Goal: Transaction & Acquisition: Obtain resource

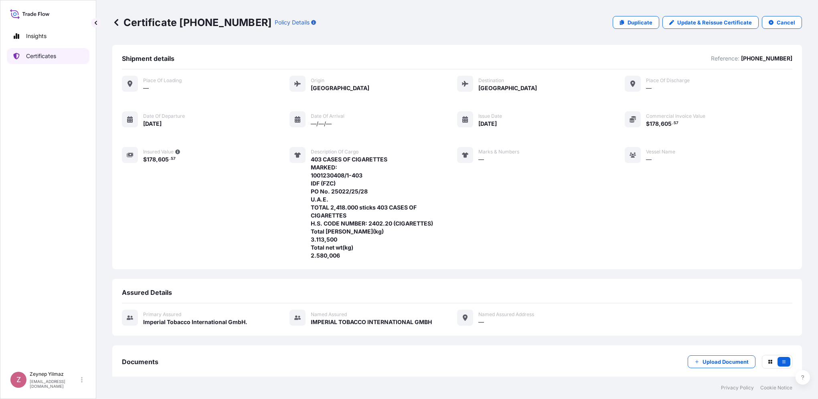
click at [37, 57] on p "Certificates" at bounding box center [41, 56] width 30 height 8
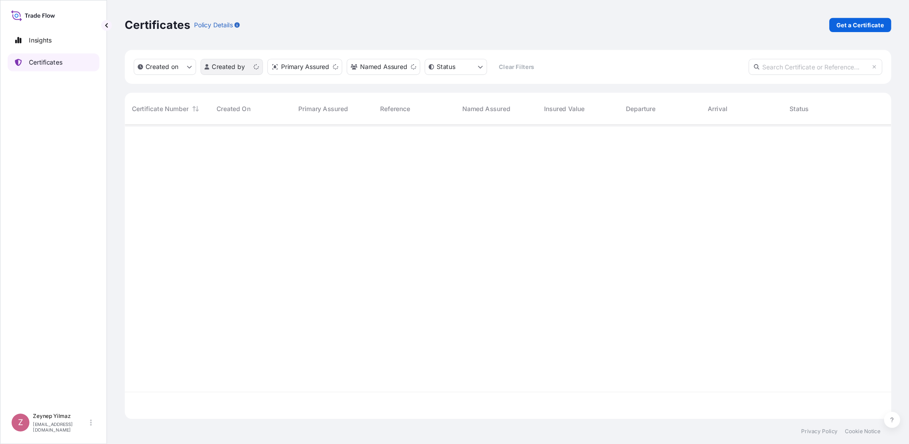
scroll to position [263, 683]
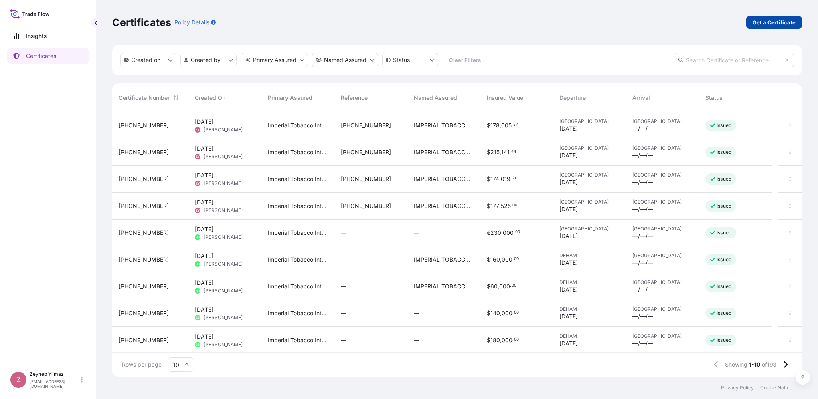
click at [784, 25] on p "Get a Certificate" at bounding box center [774, 22] width 43 height 8
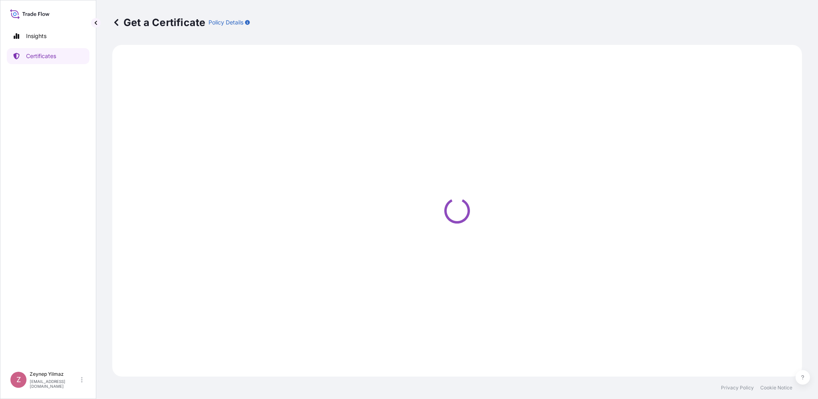
select select "Sea"
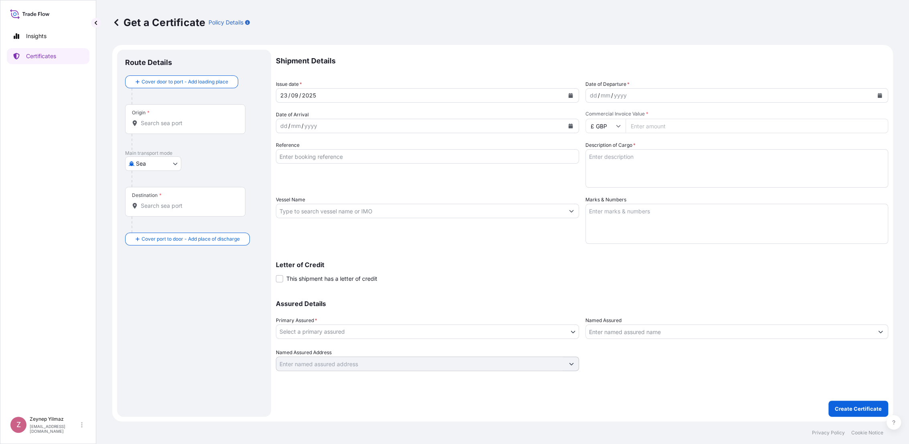
click at [162, 122] on input "Origin *" at bounding box center [188, 123] width 95 height 8
click at [164, 150] on span "[GEOGRAPHIC_DATA]" at bounding box center [180, 147] width 57 height 8
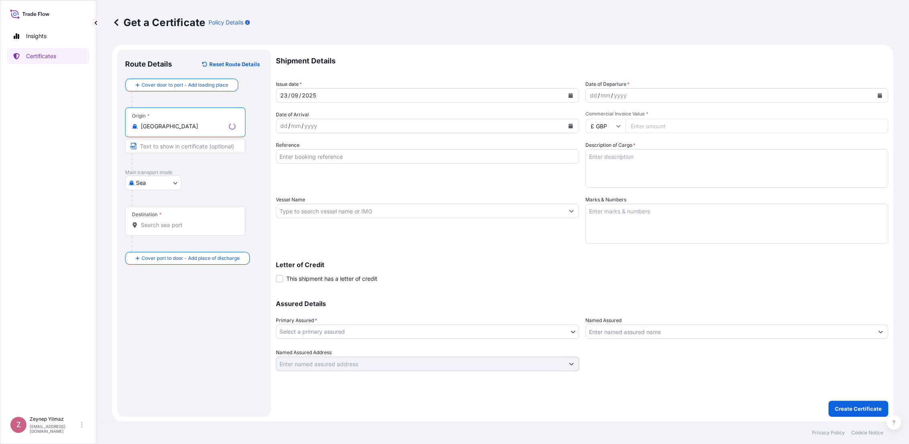
type input "[GEOGRAPHIC_DATA]"
click at [166, 224] on input "Destination *" at bounding box center [188, 225] width 95 height 8
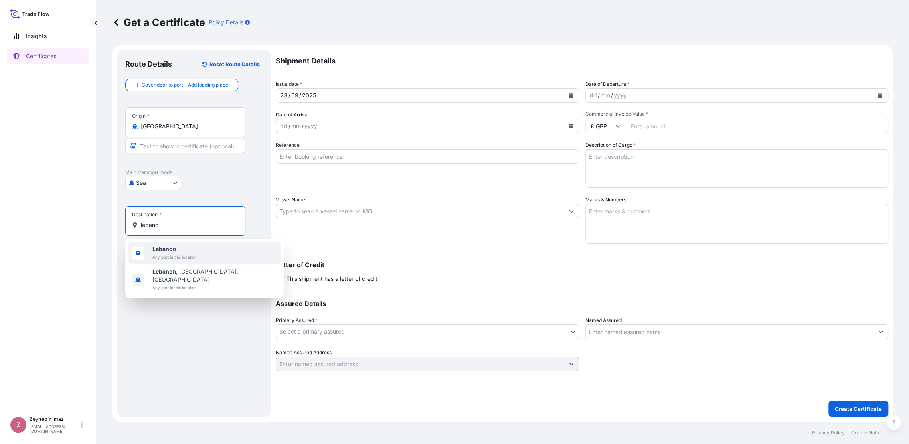
click at [176, 252] on span "Lebano n" at bounding box center [174, 249] width 45 height 8
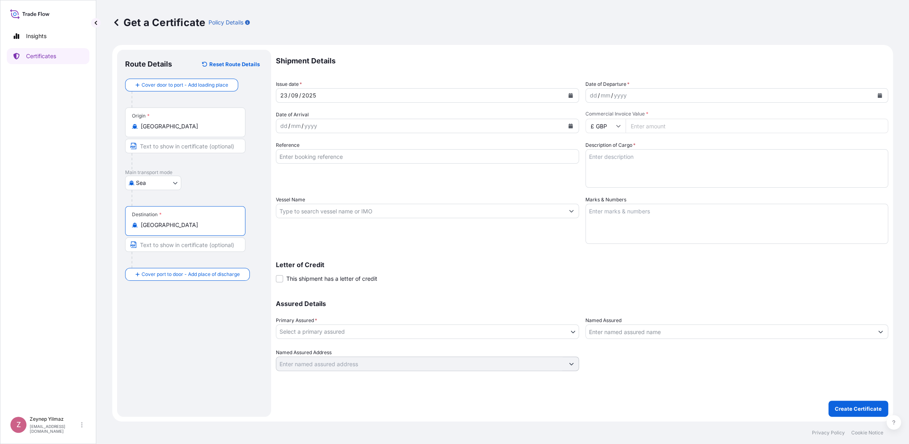
type input "[GEOGRAPHIC_DATA]"
click at [818, 96] on button "Calendar" at bounding box center [879, 95] width 13 height 13
click at [618, 193] on div "23" at bounding box center [614, 193] width 14 height 14
click at [604, 130] on input "£ GBP" at bounding box center [605, 126] width 40 height 14
click at [606, 177] on div "$ USD" at bounding box center [605, 181] width 34 height 15
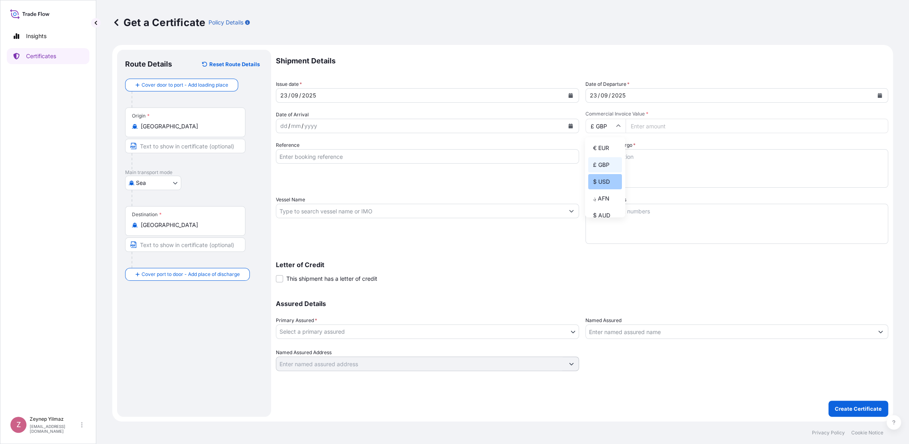
type input "$ USD"
click at [660, 122] on input "Commercial Invoice Value *" at bounding box center [757, 126] width 263 height 14
type input "119528.12"
click at [652, 65] on p "Shipment Details" at bounding box center [582, 61] width 612 height 22
click at [295, 158] on input "Reference" at bounding box center [427, 156] width 303 height 14
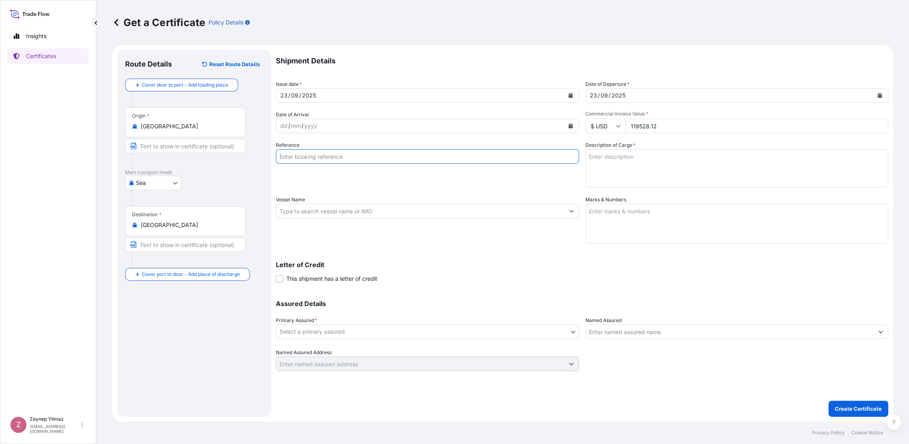
paste input "[PHONE_NUMBER]"
type input "[PHONE_NUMBER]"
click at [455, 176] on div "Reference [PHONE_NUMBER]" at bounding box center [427, 164] width 303 height 47
click at [608, 161] on textarea "Description of Cargo *" at bounding box center [736, 168] width 303 height 38
paste textarea "880 cases of cigarettes marked: 1001228135/1-880 PAC Duty Free [PERSON_NAME] BE…"
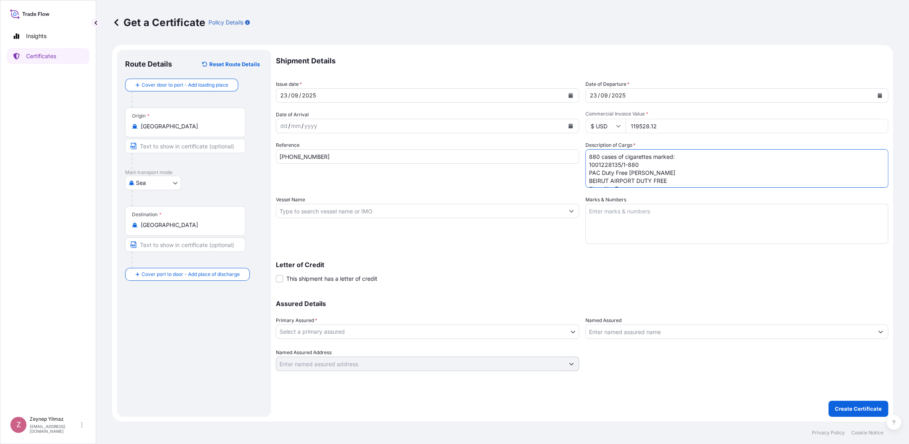
drag, startPoint x: 598, startPoint y: 154, endPoint x: 583, endPoint y: 154, distance: 15.2
click at [583, 154] on div "Shipment Details Issue date * [DATE] Date of Departure * [DATE] Date of Arrival…" at bounding box center [582, 210] width 612 height 321
click at [641, 166] on textarea "354 cases of cigarettes marked: 1001228135/1-880 PAC Duty Free [PERSON_NAME] BE…" at bounding box center [736, 168] width 303 height 38
click at [622, 163] on textarea "354 cases of cigarettes marked: 1001230614 /1-354 PAC Duty Free [PERSON_NAME] B…" at bounding box center [736, 168] width 303 height 38
click at [645, 164] on textarea "354 cases of cigarettes marked: 1001230614/1-354 PAC Duty Free [PERSON_NAME] BE…" at bounding box center [736, 168] width 303 height 38
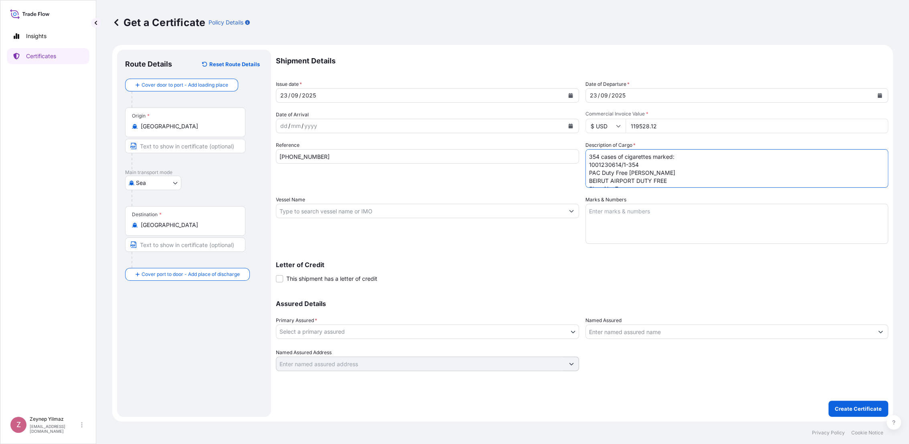
drag, startPoint x: 589, startPoint y: 164, endPoint x: 606, endPoint y: 164, distance: 17.3
click at [606, 164] on textarea "354 cases of cigarettes marked: 1001230614/1-354 PAC Duty Free [PERSON_NAME] BE…" at bounding box center [736, 168] width 303 height 38
drag, startPoint x: 619, startPoint y: 164, endPoint x: 588, endPoint y: 164, distance: 31.3
click at [588, 164] on textarea "354 cases of cigarettes marked: 1001230614/1-354 PAC Duty Free [PERSON_NAME] BE…" at bounding box center [736, 168] width 303 height 38
click at [642, 163] on textarea "354 cases of cigarettes marked: 1001230614/1-354 PAC Duty Free [PERSON_NAME] BE…" at bounding box center [736, 168] width 303 height 38
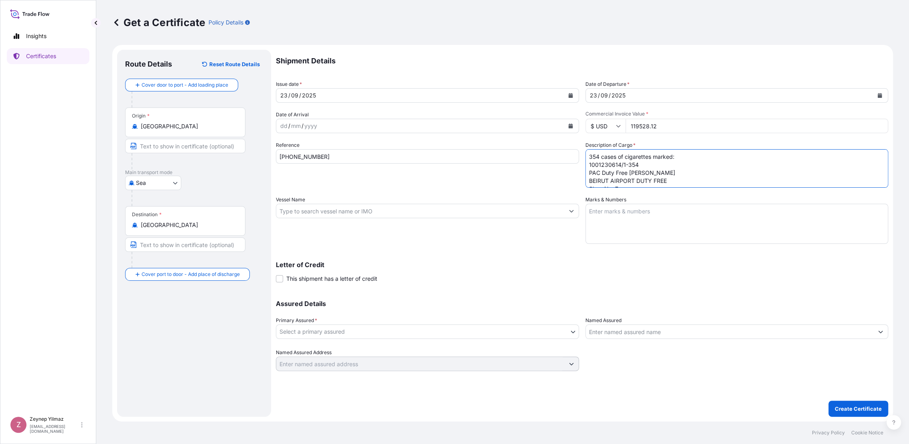
click at [621, 166] on textarea "354 cases of cigarettes marked: 1001230614/1-354 PAC Duty Free [PERSON_NAME] BE…" at bounding box center [736, 168] width 303 height 38
click at [636, 164] on textarea "354 cases of cigarettes marked: 1001230614/1-354 PAC Duty Free [PERSON_NAME] BE…" at bounding box center [736, 168] width 303 height 38
click at [648, 167] on textarea "354 cases of cigarettes marked: 1001230614/1-354 PAC Duty Free [PERSON_NAME] BE…" at bounding box center [736, 168] width 303 height 38
click at [644, 171] on textarea "354 cases of cigarettes marked: 1001230614/1-354 PAC Duty Free [PERSON_NAME] BE…" at bounding box center [736, 168] width 303 height 38
click at [654, 173] on textarea "354 cases of cigarettes marked: 1001230614/1-354 PAC Duty Free [PERSON_NAME] BE…" at bounding box center [736, 168] width 303 height 38
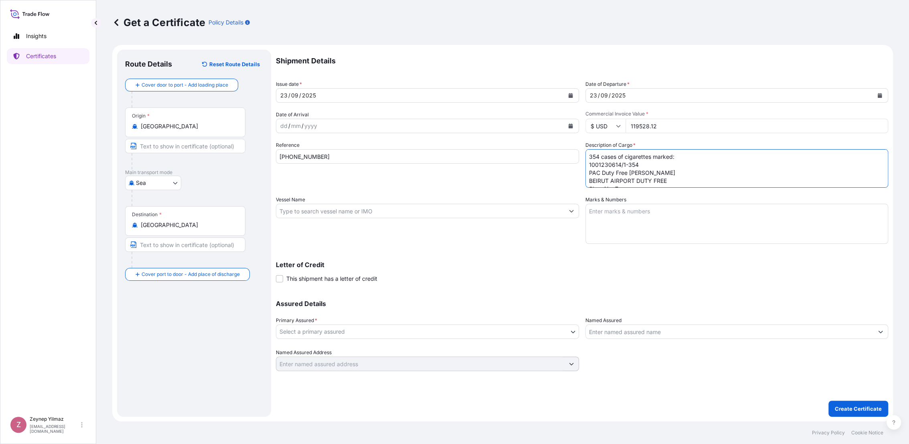
click at [643, 163] on textarea "354 cases of cigarettes marked: 1001230614/1-354 PAC Duty Free [PERSON_NAME] BE…" at bounding box center [736, 168] width 303 height 38
click at [618, 166] on textarea "354 cases of cigarettes marked: 1001230614/1-354 PO: T018351 PAC Duty Free [PER…" at bounding box center [736, 168] width 303 height 38
click at [618, 183] on textarea "354 cases of cigarettes marked: 1001230614/1-354 PO: T018351 PAC Duty Free [PER…" at bounding box center [736, 168] width 303 height 38
type textarea "354 cases of cigarettes marked: 1001230614/1-354 PO: T018351 PAC Duty Free [PER…"
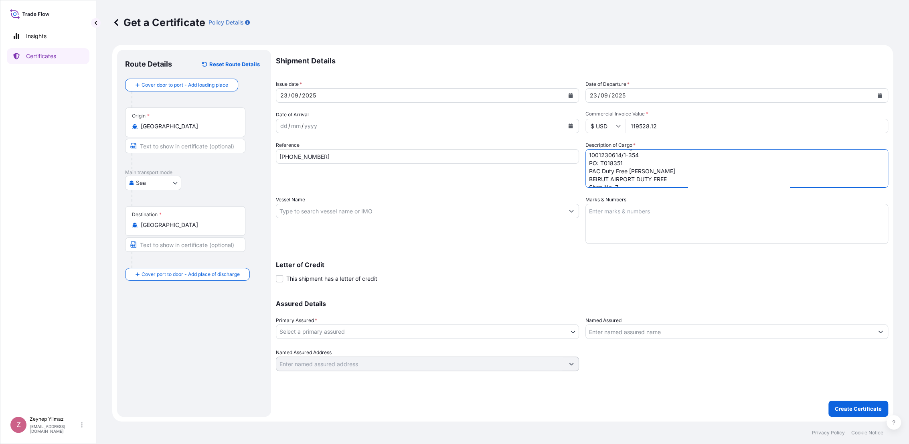
scroll to position [0, 0]
click at [629, 172] on textarea "354 cases of cigarettes marked: 1001230614/1-354 PO: T018351 PAC Duty Free [PER…" at bounding box center [736, 168] width 303 height 38
click at [465, 333] on body "Insights Certificates Z [PERSON_NAME] [EMAIL_ADDRESS][DOMAIN_NAME] Get a Certif…" at bounding box center [454, 222] width 909 height 444
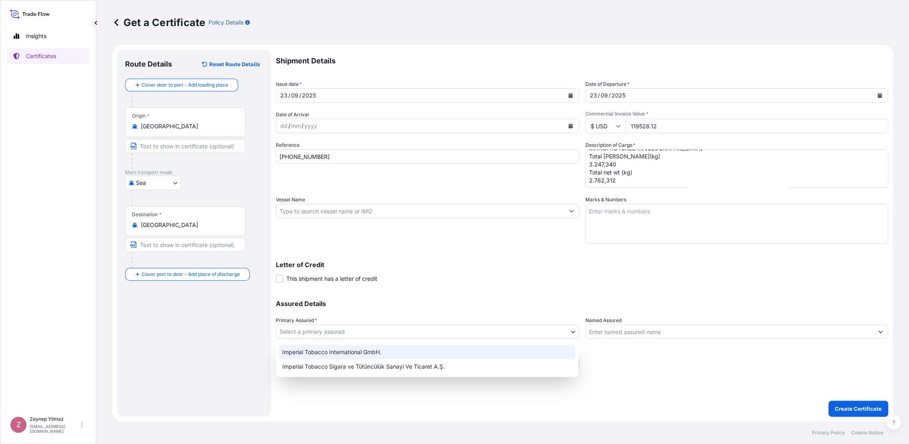
click at [369, 350] on div "Imperial Tobacco International GmbH." at bounding box center [427, 352] width 296 height 14
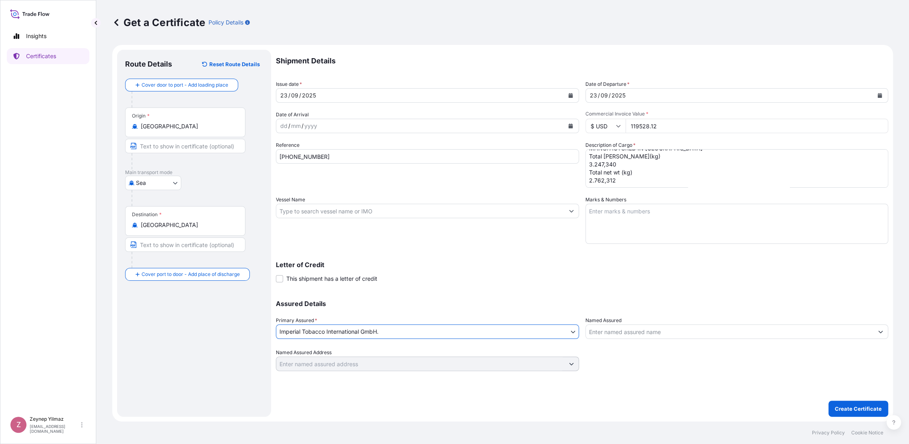
click at [628, 326] on input "Named Assured" at bounding box center [730, 331] width 288 height 14
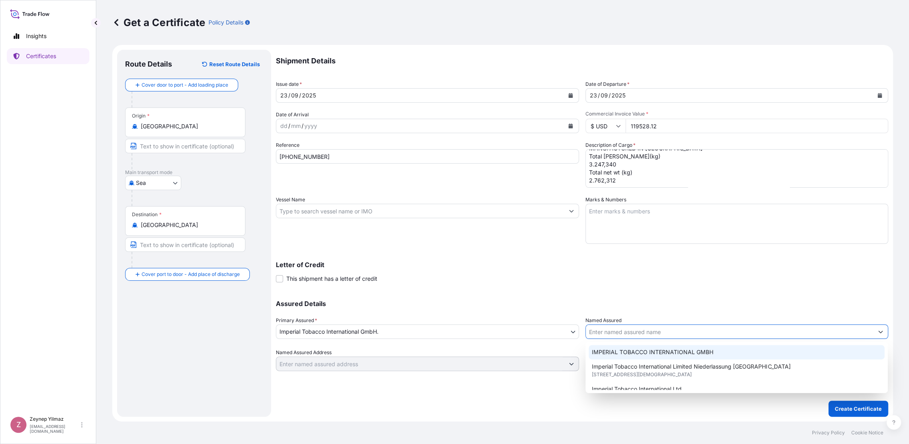
click at [633, 354] on span "IMPERIAL TOBACCO INTERNATIONAL GMBH" at bounding box center [652, 352] width 121 height 8
type input "IMPERIAL TOBACCO INTERNATIONAL GMBH"
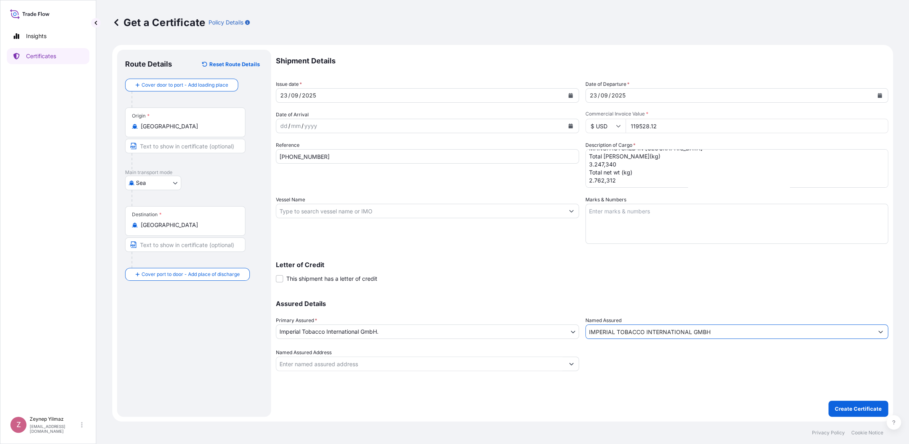
click at [542, 292] on div "Assured Details Primary Assured * Imperial Tobacco International GmbH. Imperial…" at bounding box center [582, 331] width 612 height 80
click at [818, 399] on p "Create Certificate" at bounding box center [858, 409] width 47 height 8
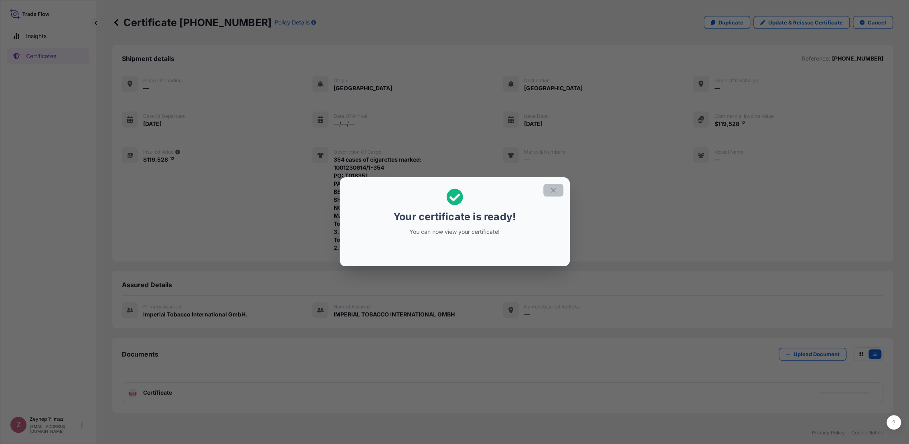
click at [552, 192] on icon "button" at bounding box center [553, 189] width 7 height 7
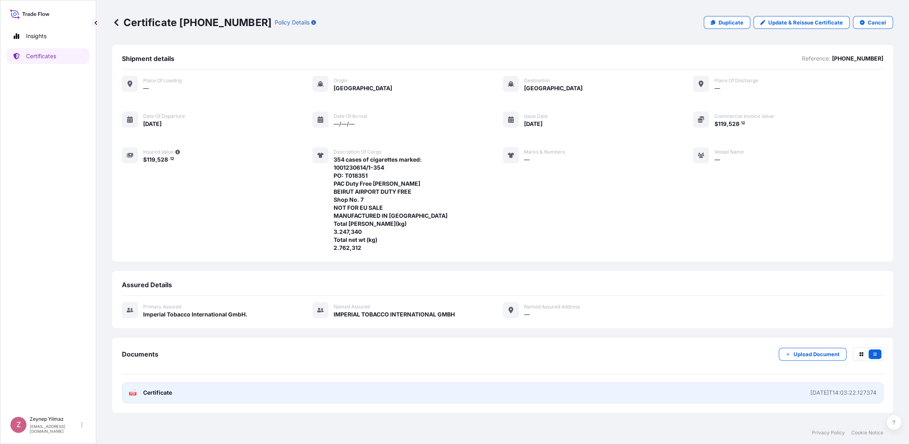
click at [462, 399] on link "PDF Certificate [DATE]T14:03:22.127374" at bounding box center [502, 392] width 761 height 21
